Goal: Transaction & Acquisition: Purchase product/service

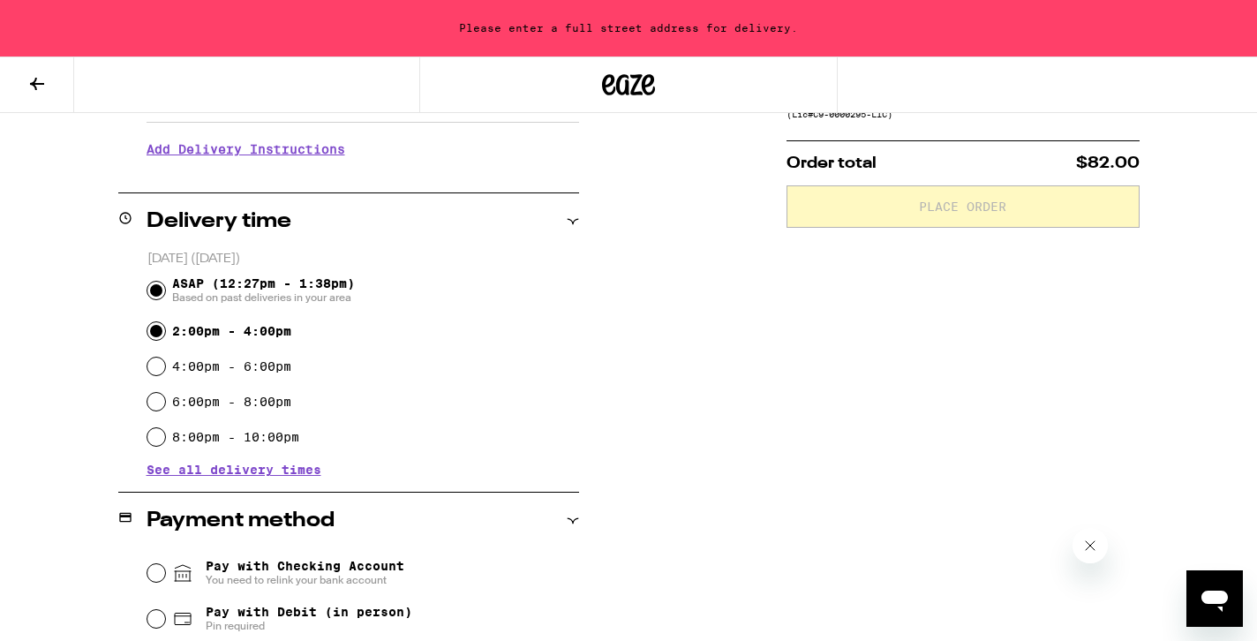
click at [154, 335] on input "2:00pm - 4:00pm" at bounding box center [156, 331] width 18 height 18
radio input "true"
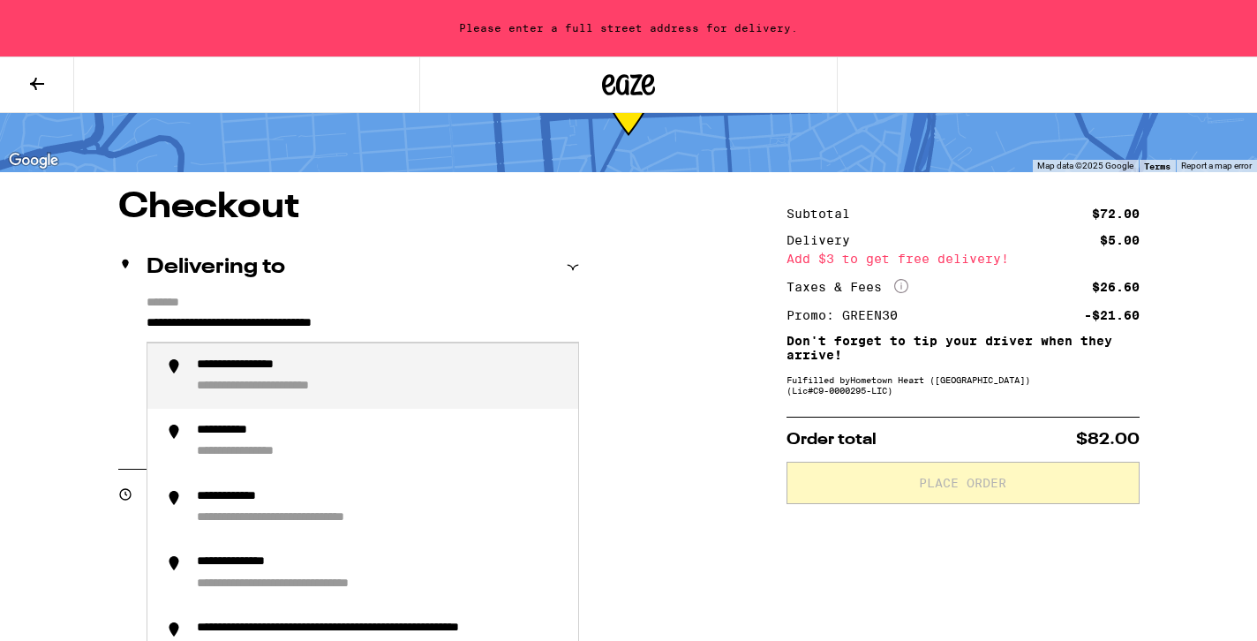
click at [214, 379] on div "**********" at bounding box center [380, 376] width 367 height 38
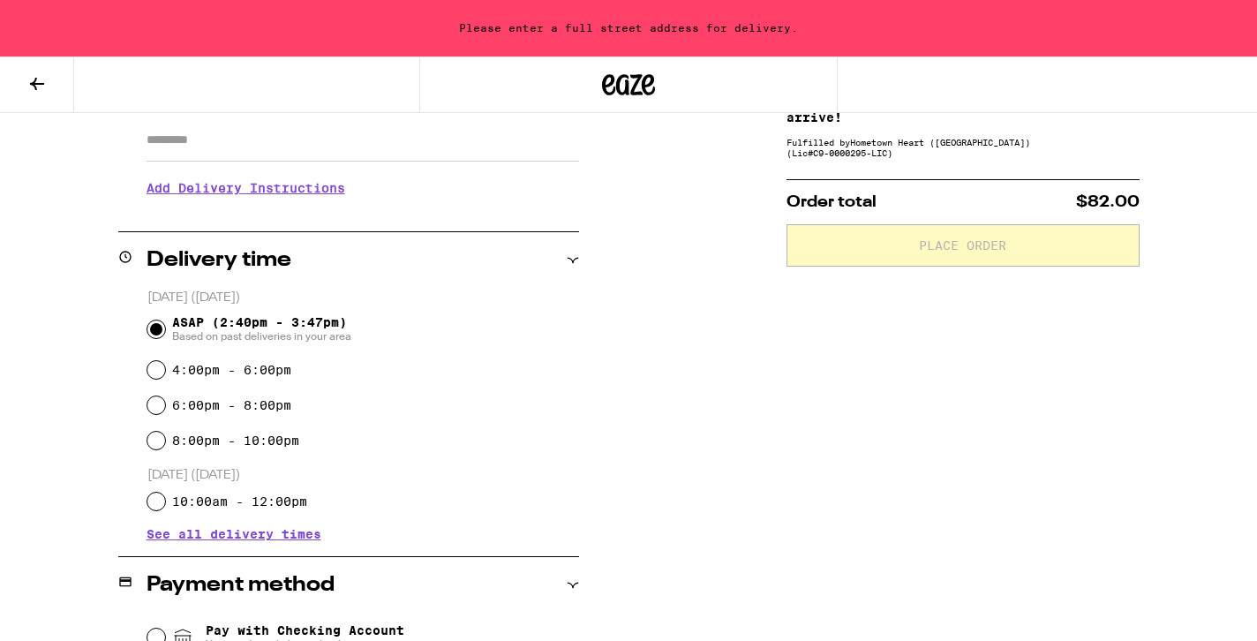
type input "**********"
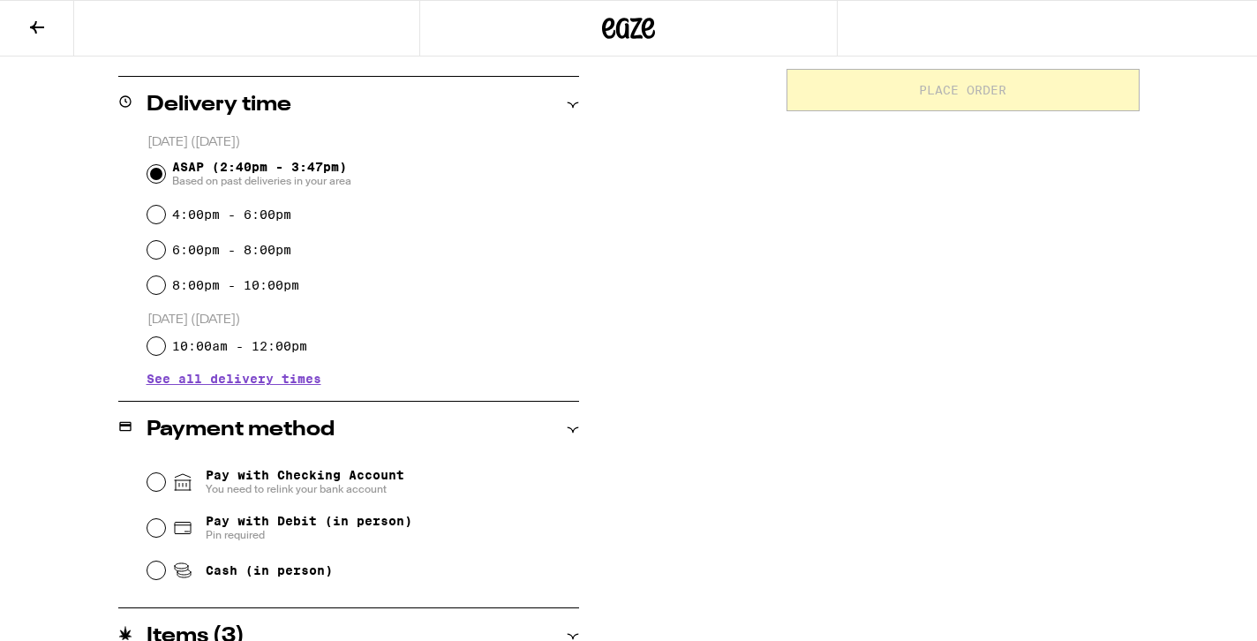
scroll to position [505, 0]
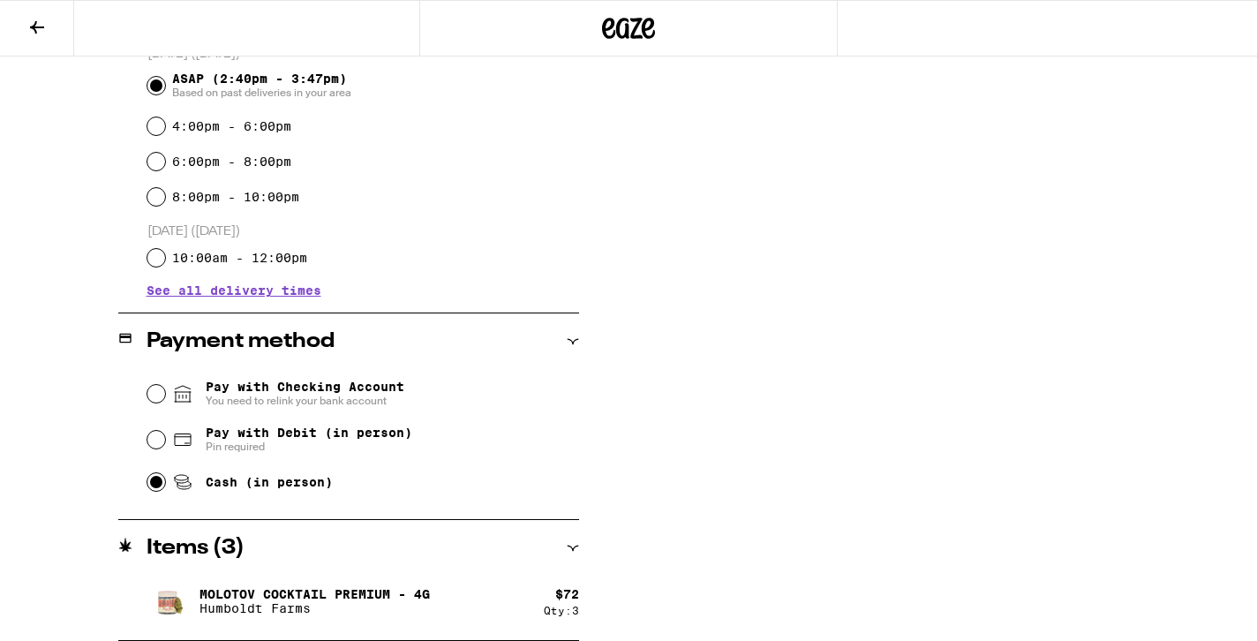
click at [157, 489] on input "Cash (in person)" at bounding box center [156, 482] width 18 height 18
radio input "true"
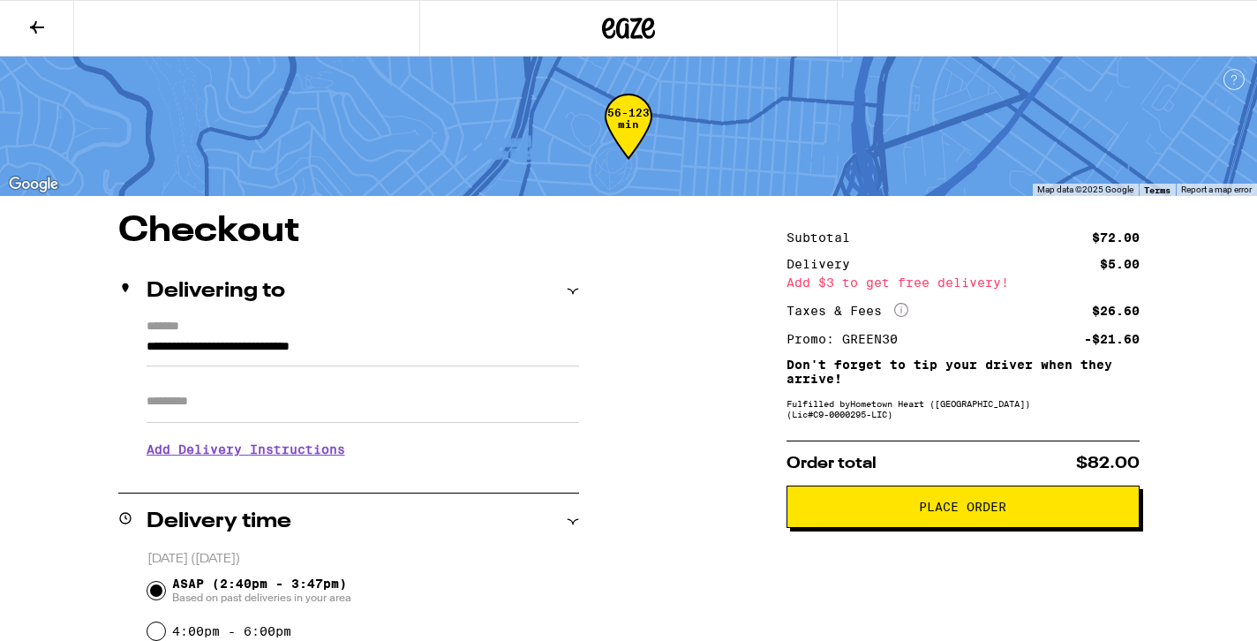
scroll to position [0, 0]
click at [949, 513] on span "Place Order" at bounding box center [962, 506] width 87 height 12
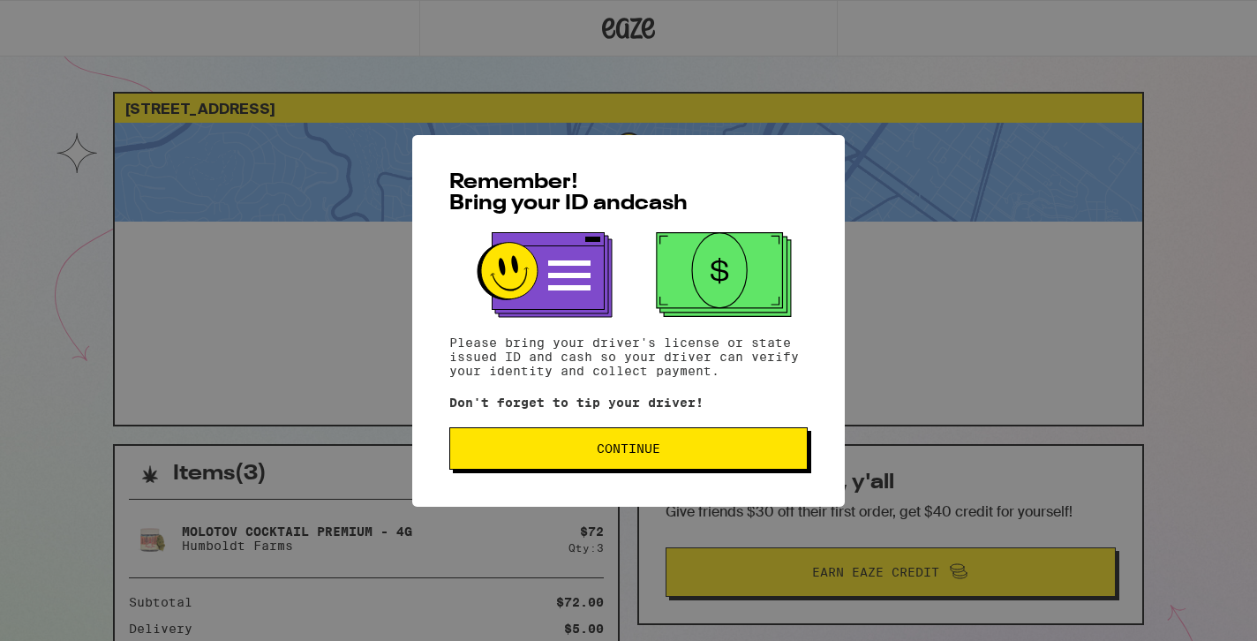
click at [660, 460] on button "Continue" at bounding box center [628, 448] width 358 height 42
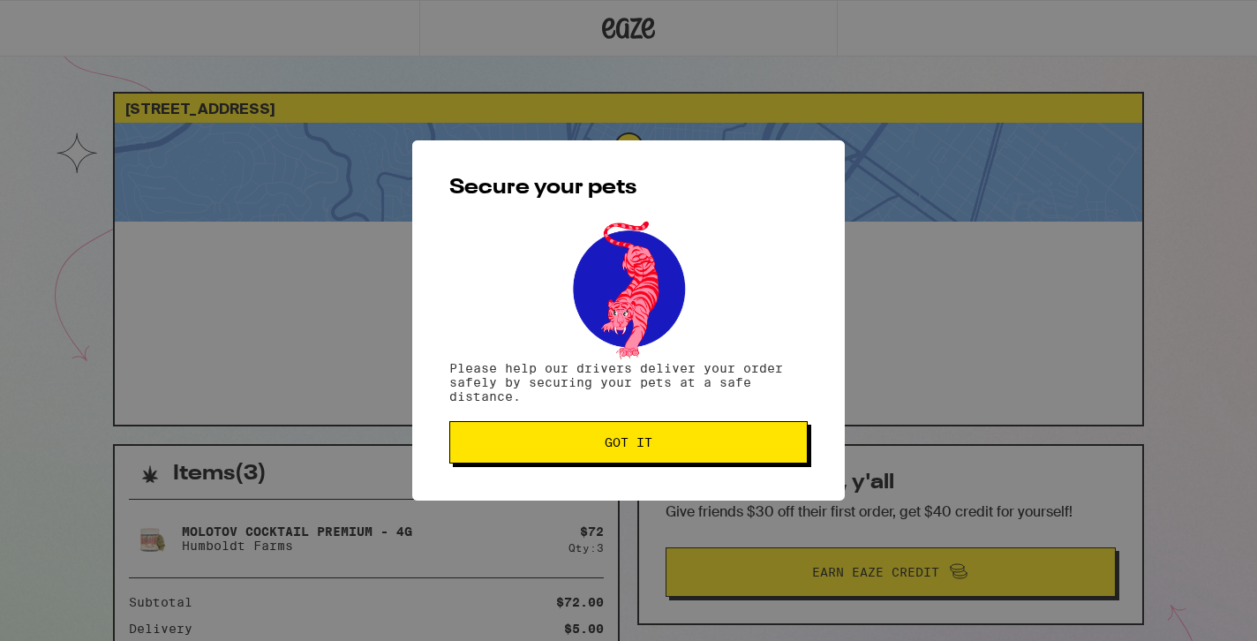
click at [645, 446] on span "Got it" at bounding box center [628, 442] width 48 height 12
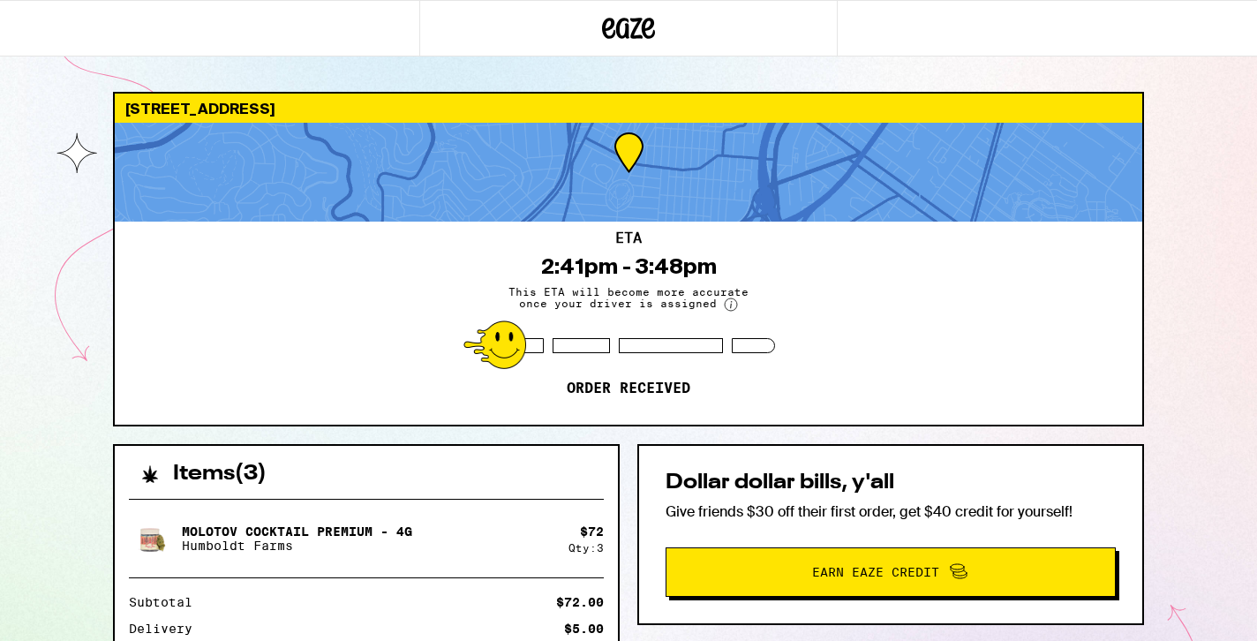
click at [650, 445] on div "Dollar dollar bills, y'all Give friends $30 off their first order, get $40 cred…" at bounding box center [890, 534] width 507 height 181
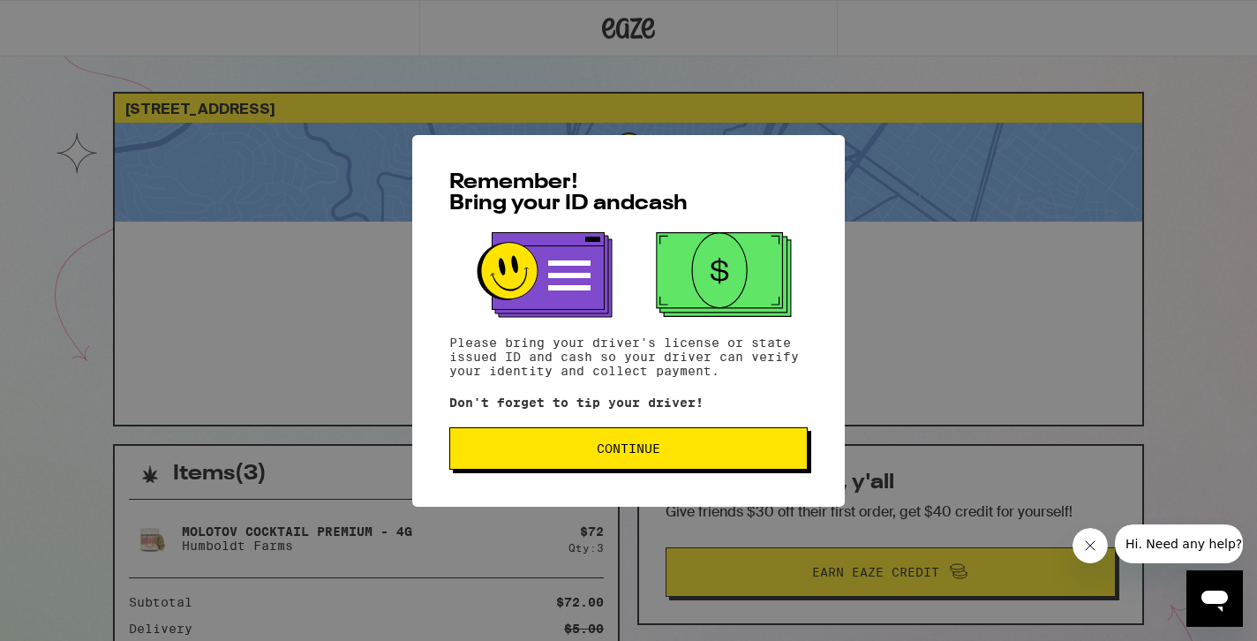
click at [634, 445] on span "Continue" at bounding box center [629, 448] width 64 height 12
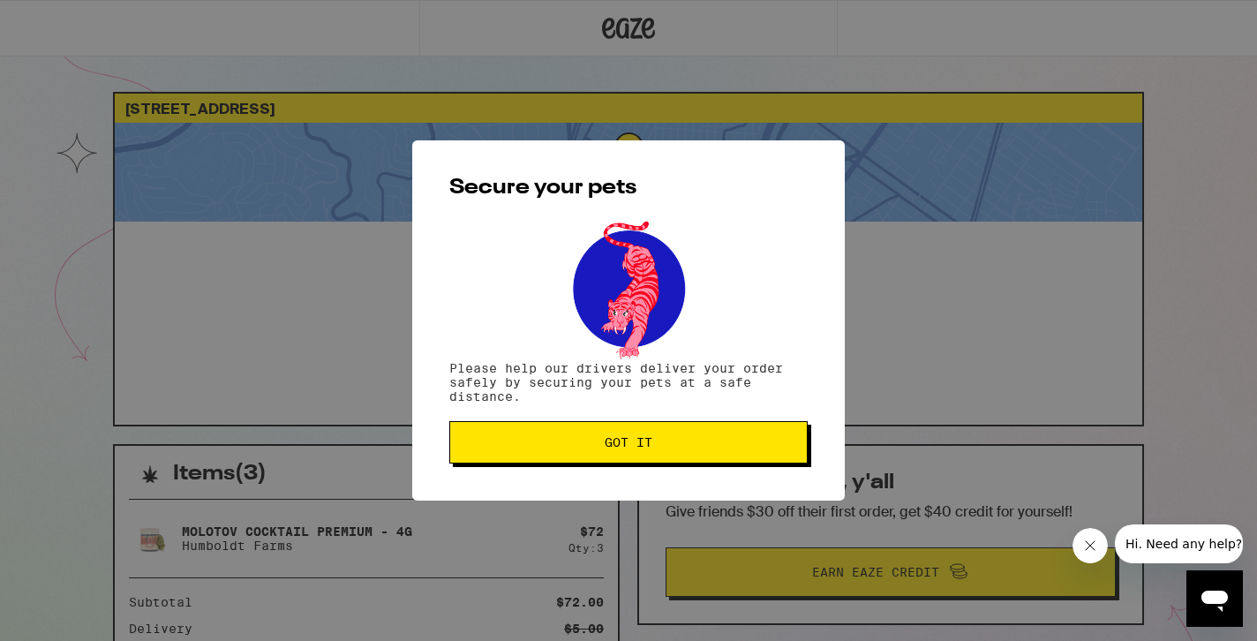
click at [634, 445] on span "Got it" at bounding box center [628, 442] width 48 height 12
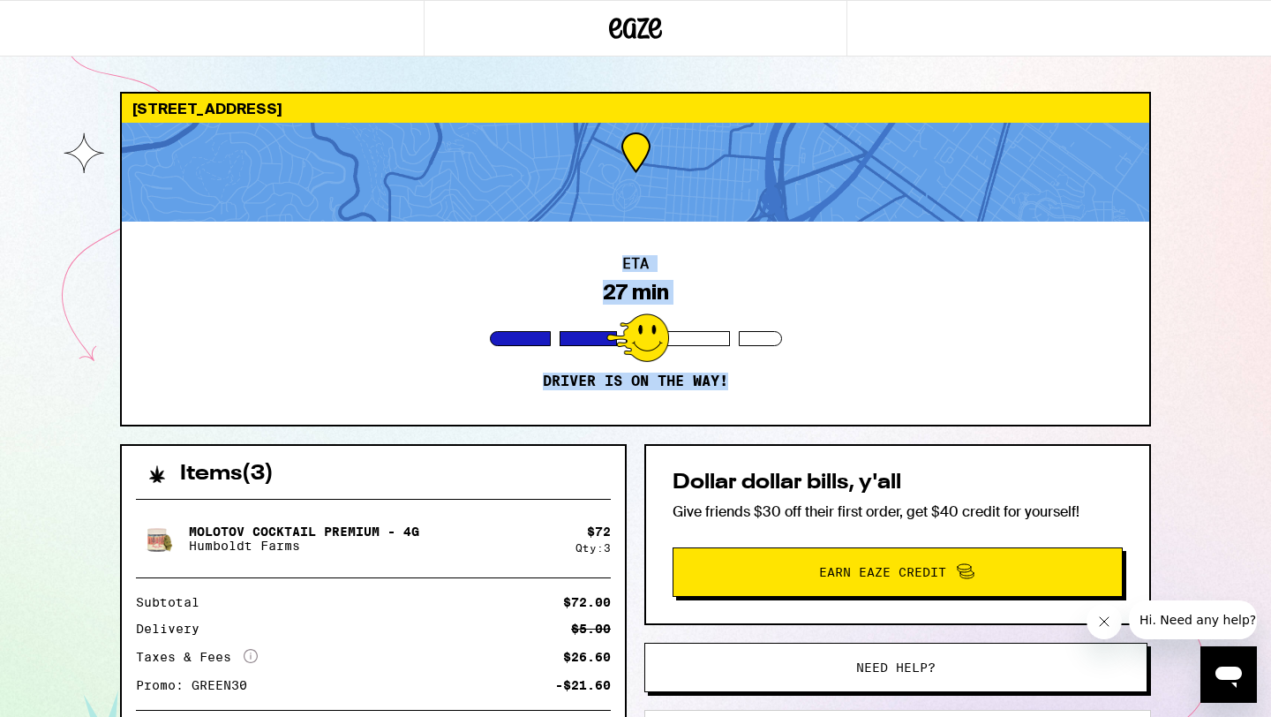
drag, startPoint x: 547, startPoint y: 390, endPoint x: 553, endPoint y: 152, distance: 238.3
click at [553, 152] on div "330 Bocana St San Francisco 94110 ETA 27 min Driver is on the way!" at bounding box center [635, 259] width 1031 height 334
click at [394, 508] on div "Molotov Cocktail Premium - 4g Humboldt Farms $ 72 Qty: 3 Subtotal $72.00 Delive…" at bounding box center [373, 621] width 503 height 274
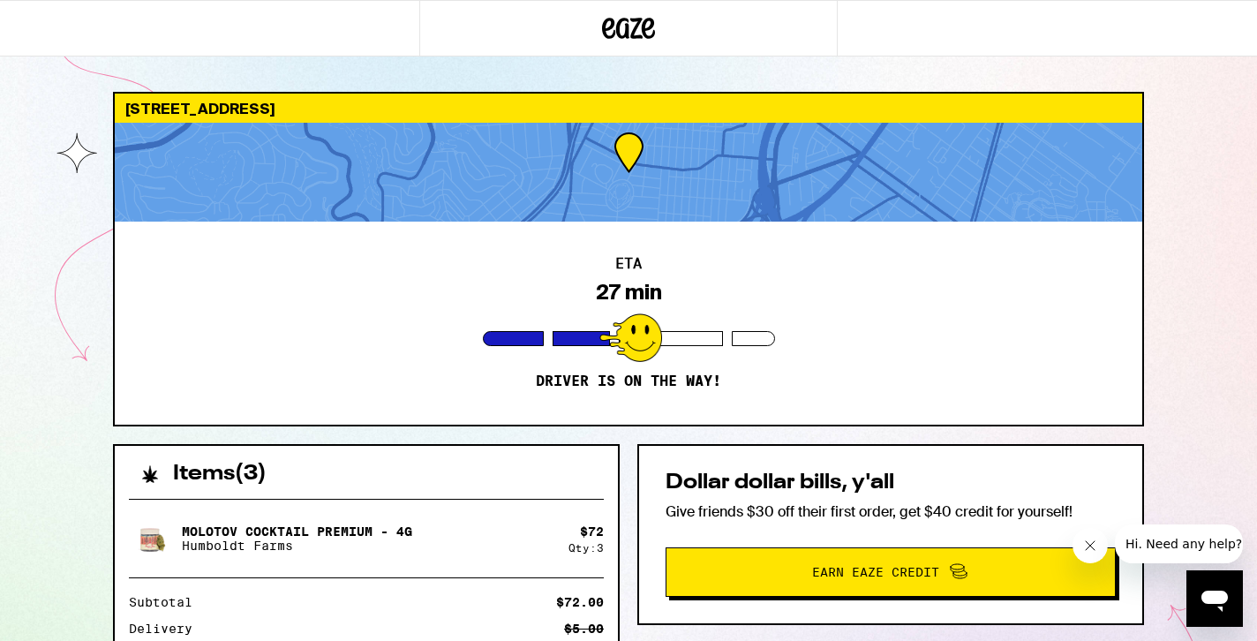
click at [1095, 551] on icon "Close message from company" at bounding box center [1090, 545] width 14 height 14
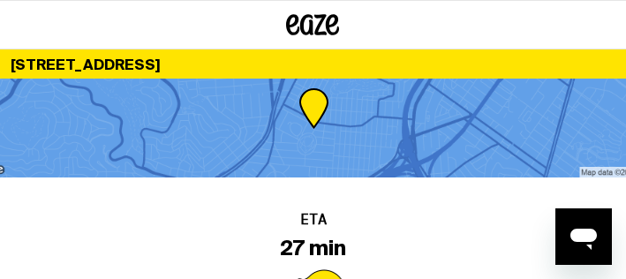
click at [348, 165] on div at bounding box center [313, 128] width 626 height 99
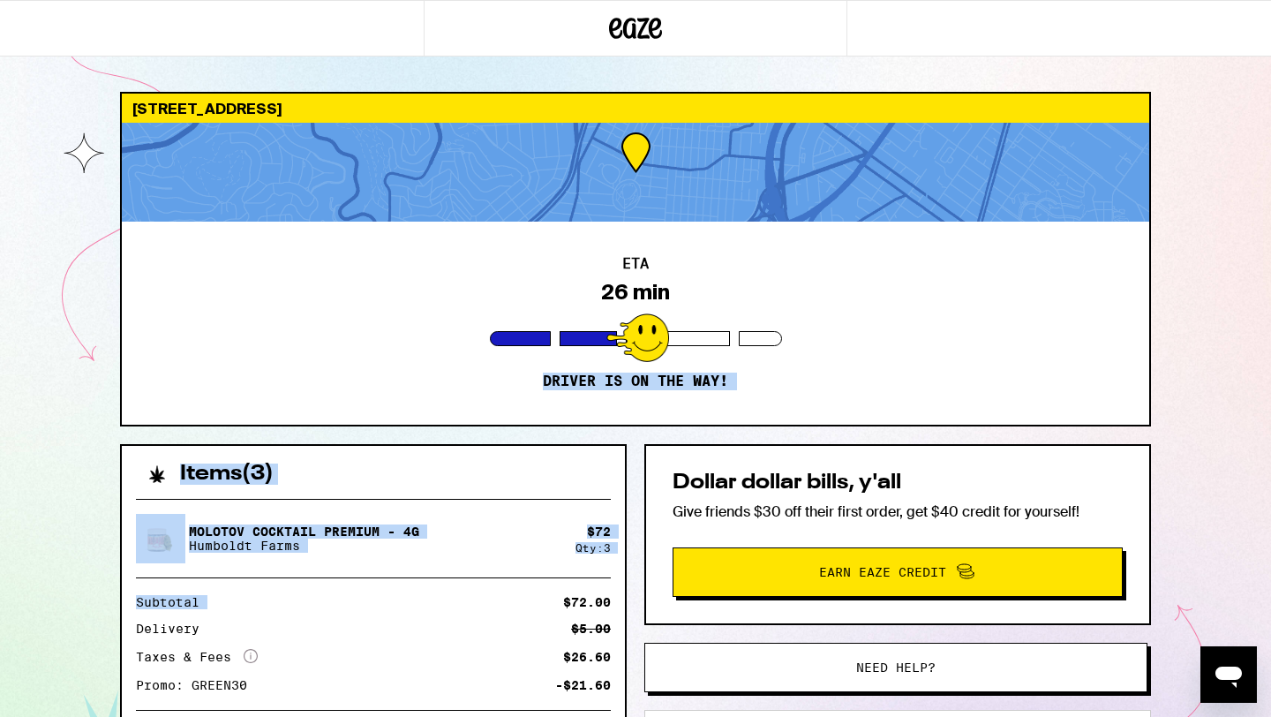
drag, startPoint x: 492, startPoint y: 586, endPoint x: 492, endPoint y: 386, distance: 200.3
click at [492, 386] on div "330 Bocana St San Francisco 94110 ETA 26 min Driver is on the way! Items ( 3 ) …" at bounding box center [635, 527] width 1059 height 870
click at [484, 447] on div "Items ( 3 )" at bounding box center [373, 465] width 503 height 39
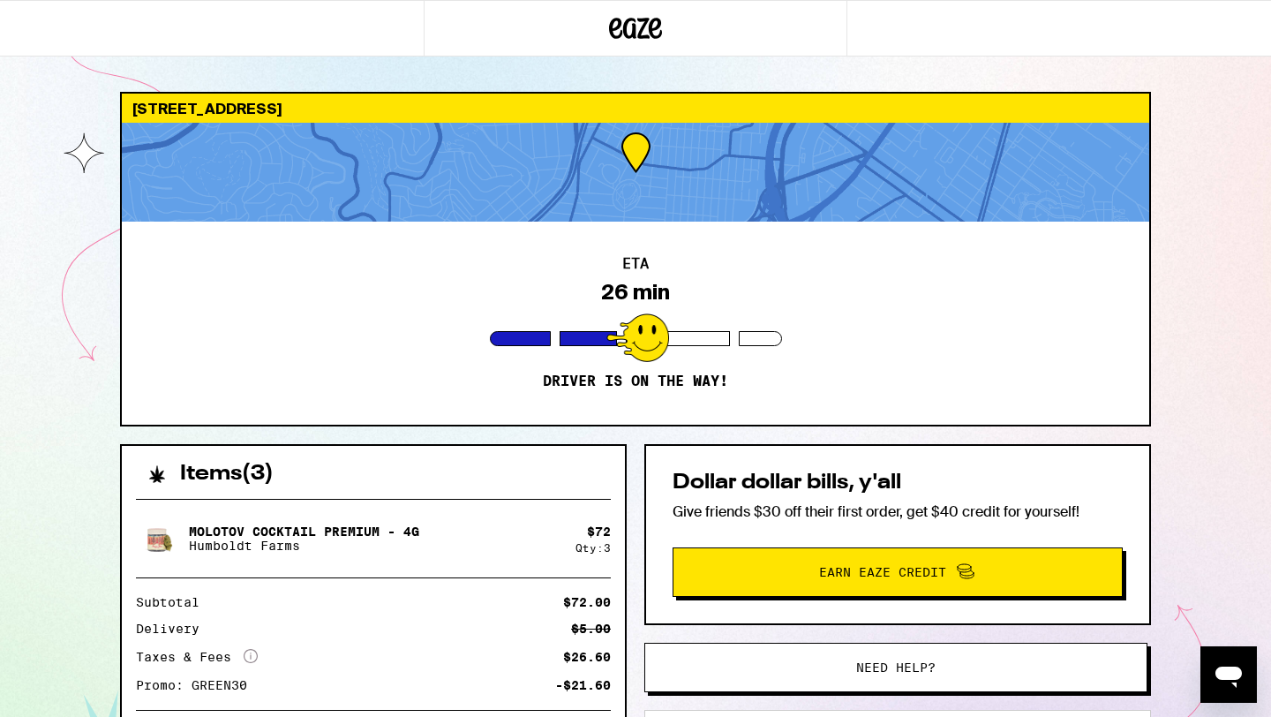
click at [484, 447] on div "Items ( 3 )" at bounding box center [373, 465] width 503 height 39
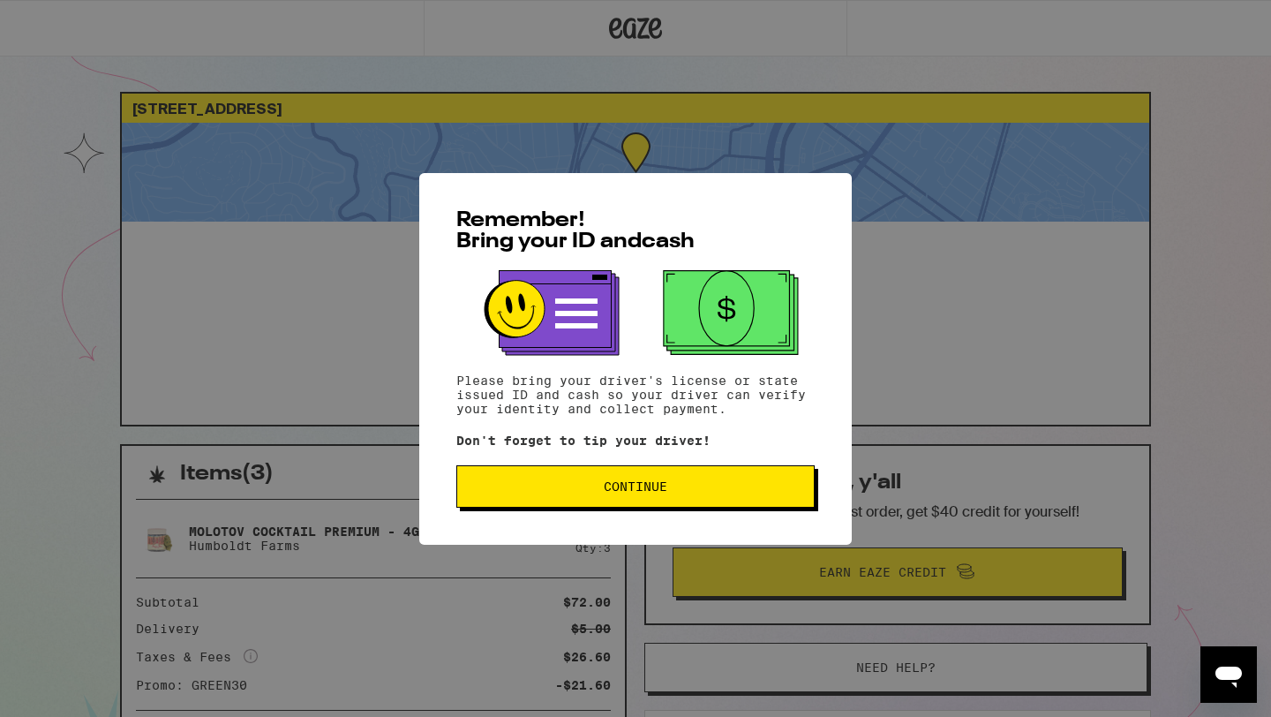
click at [619, 492] on span "Continue" at bounding box center [636, 486] width 64 height 12
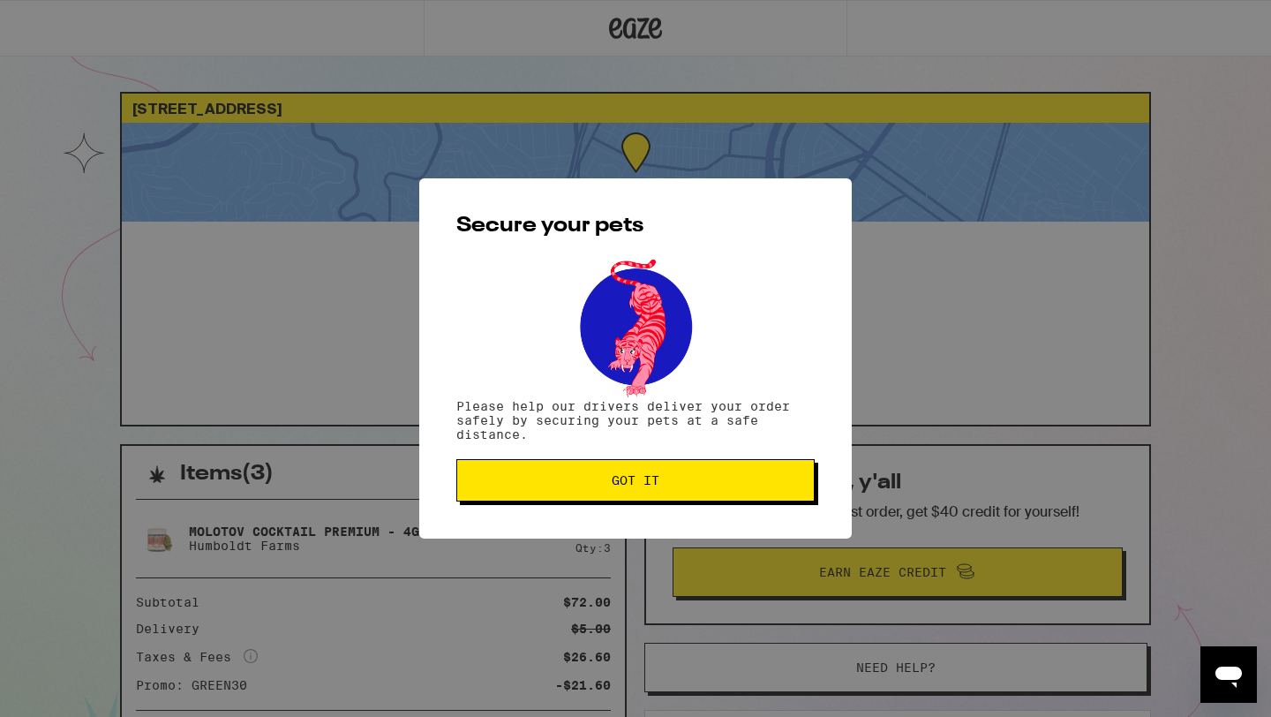
click at [619, 493] on button "Got it" at bounding box center [635, 480] width 358 height 42
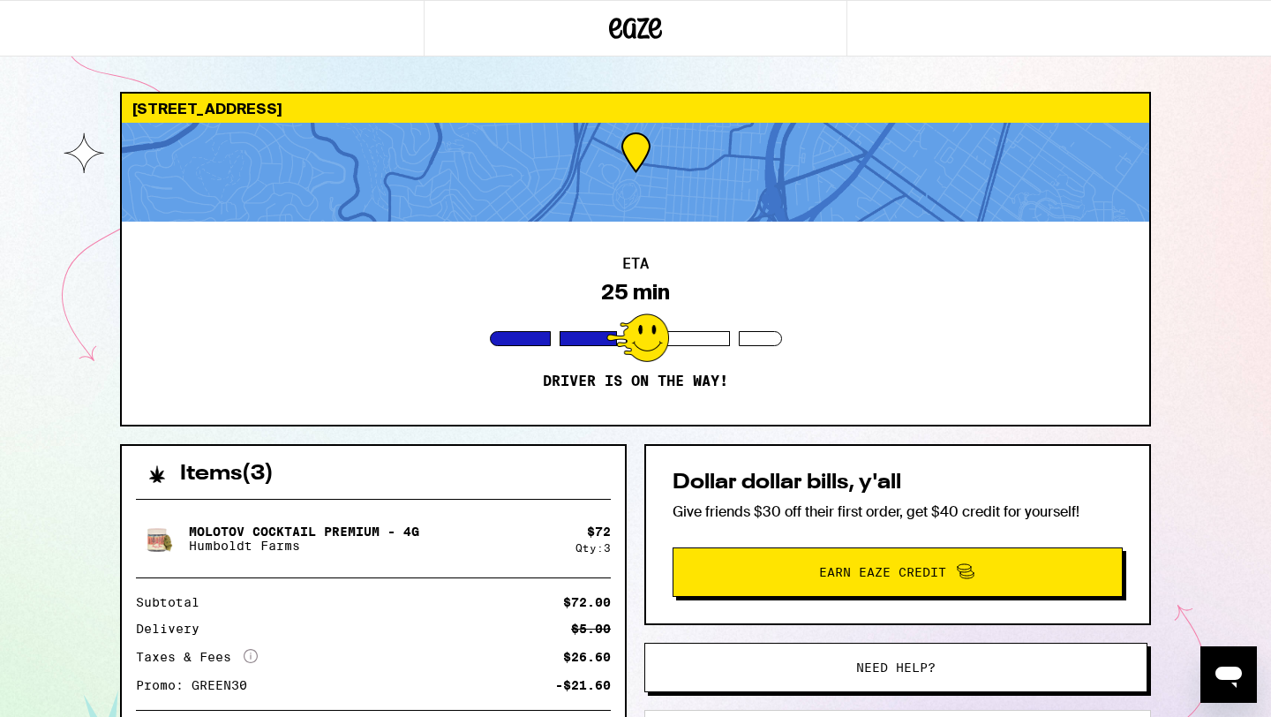
click at [646, 656] on button "Need help?" at bounding box center [895, 666] width 503 height 49
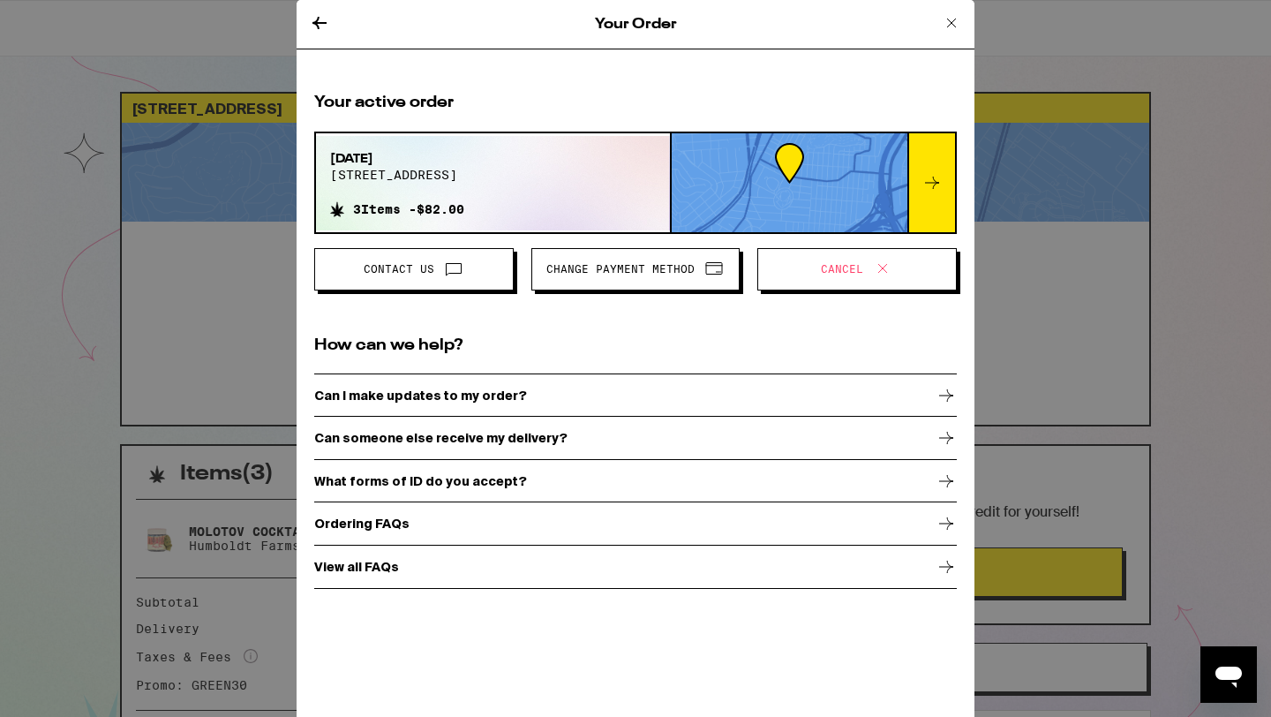
click at [934, 185] on icon at bounding box center [932, 182] width 14 height 12
click at [949, 25] on icon at bounding box center [951, 23] width 9 height 9
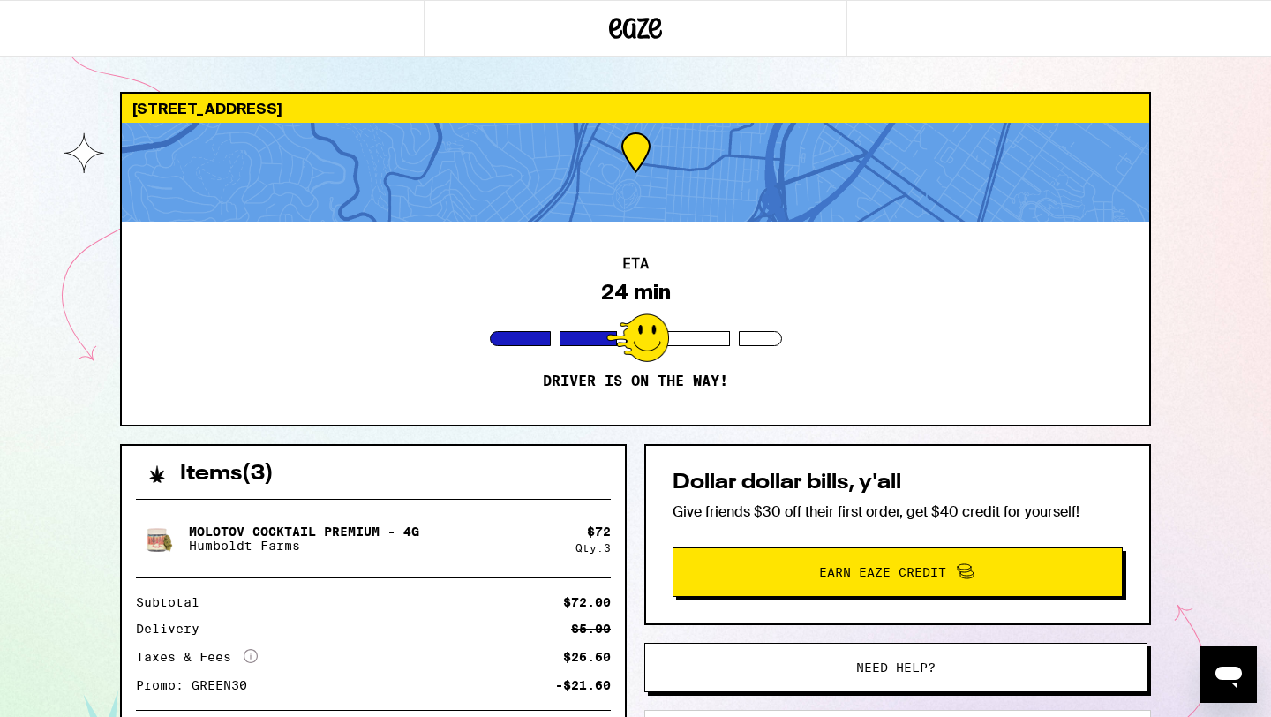
drag, startPoint x: 490, startPoint y: 281, endPoint x: 537, endPoint y: 109, distance: 178.3
click at [537, 109] on div "330 Bocana St San Francisco 94110 ETA 24 min Driver is on the way!" at bounding box center [635, 259] width 1031 height 334
drag, startPoint x: 433, startPoint y: 500, endPoint x: 442, endPoint y: 358, distance: 142.3
click at [442, 358] on div "330 Bocana St San Francisco 94110 ETA 24 min Driver is on the way! Items ( 3 ) …" at bounding box center [635, 527] width 1059 height 870
